Goal: Check status: Check status

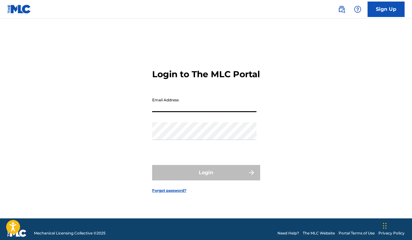
type input "[EMAIL_ADDRESS][DOMAIN_NAME]"
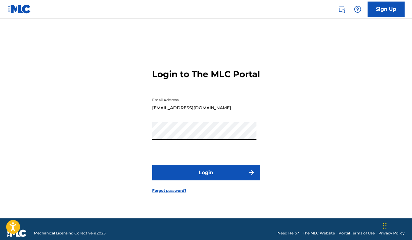
click at [174, 180] on button "Login" at bounding box center [206, 172] width 108 height 15
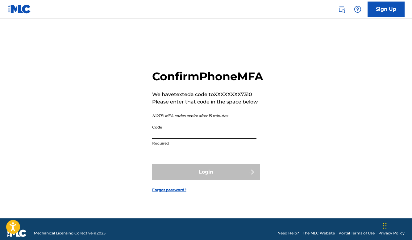
click at [181, 137] on input "Code" at bounding box center [204, 130] width 104 height 18
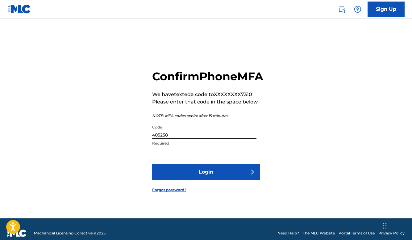
type input "405258"
click at [206, 178] on button "Login" at bounding box center [206, 171] width 108 height 15
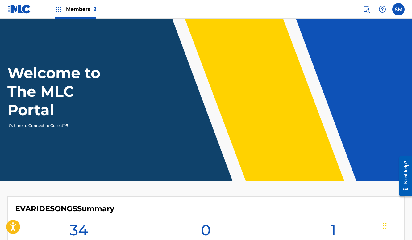
click at [90, 10] on span "Members 2" at bounding box center [81, 9] width 30 height 7
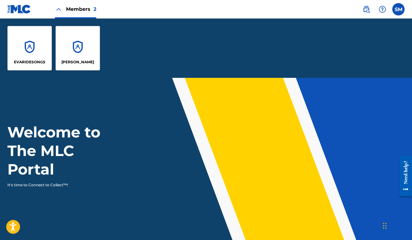
click at [88, 44] on div "[PERSON_NAME]" at bounding box center [77, 48] width 44 height 44
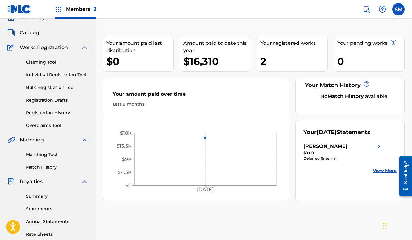
scroll to position [29, 0]
click at [379, 148] on img at bounding box center [378, 145] width 7 height 7
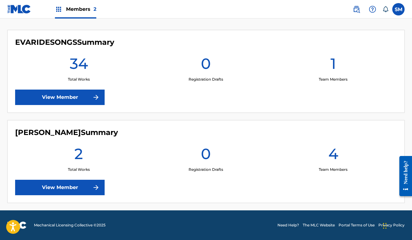
scroll to position [166, 0]
click at [87, 186] on link "View Member" at bounding box center [59, 186] width 89 height 15
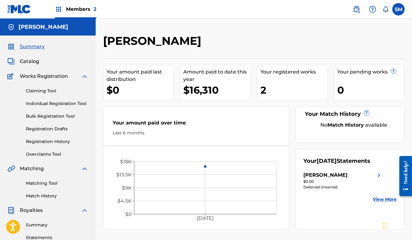
click at [338, 187] on div "Deferred (Internal)" at bounding box center [342, 187] width 79 height 6
